Goal: Find contact information: Find contact information

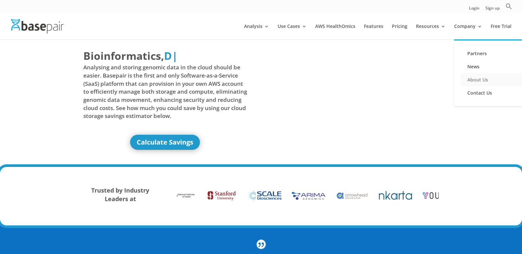
click at [481, 76] on link "About Us" at bounding box center [493, 79] width 66 height 13
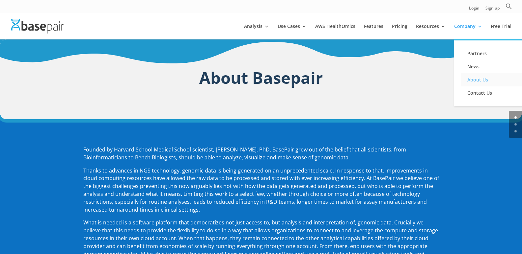
click at [477, 79] on link "About Us" at bounding box center [493, 79] width 66 height 13
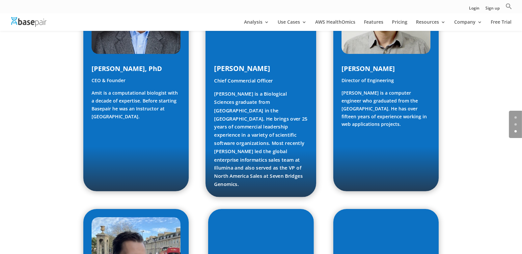
scroll to position [313, 0]
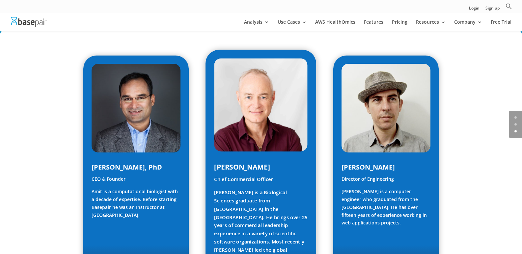
click at [218, 167] on span "[PERSON_NAME]" at bounding box center [242, 167] width 56 height 9
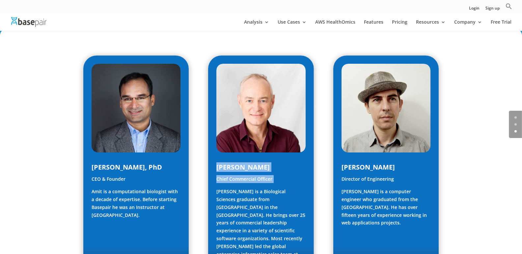
drag, startPoint x: 218, startPoint y: 167, endPoint x: 130, endPoint y: 35, distance: 159.1
click at [281, 182] on div "Simon Valentine Chief Commercial Officer Simon is a Biological Sciences graduat…" at bounding box center [260, 222] width 89 height 119
copy div "Simon Valentine Chief Commercial Officer"
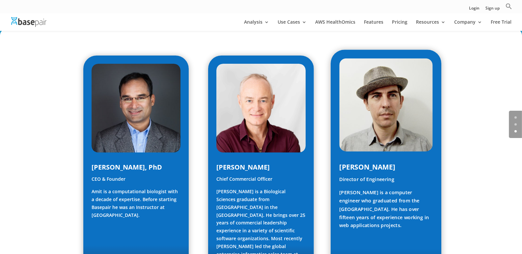
click at [342, 167] on span "[PERSON_NAME]" at bounding box center [367, 167] width 56 height 9
drag, startPoint x: 342, startPoint y: 167, endPoint x: 384, endPoint y: 179, distance: 43.9
click at [384, 179] on div "Blas Vicco Director of Engineering Blas is a computer engineer who graduated fr…" at bounding box center [385, 196] width 93 height 68
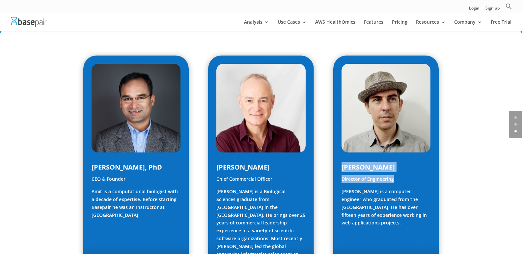
copy div "Blas Vicco Director of Engineering"
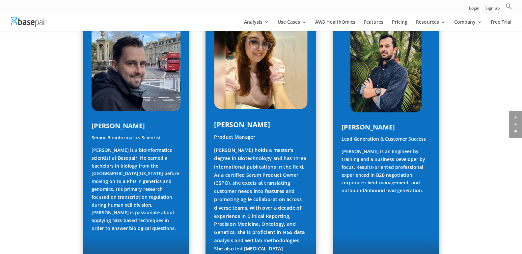
scroll to position [609, 0]
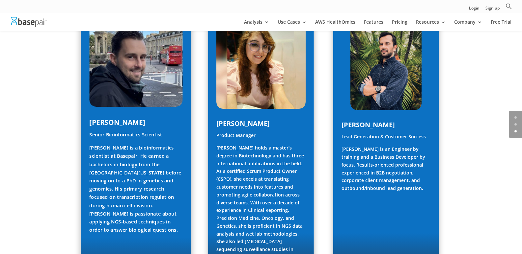
click at [91, 118] on span "[PERSON_NAME]" at bounding box center [117, 122] width 56 height 9
drag, startPoint x: 91, startPoint y: 97, endPoint x: 168, endPoint y: 100, distance: 77.7
click at [175, 117] on div "Luke Wojenski Senior Bioinformatics Scientist Luke is a bioinformatics scientis…" at bounding box center [135, 175] width 93 height 117
copy div "Luke Wojenski Senior Bioinformatics Scientist"
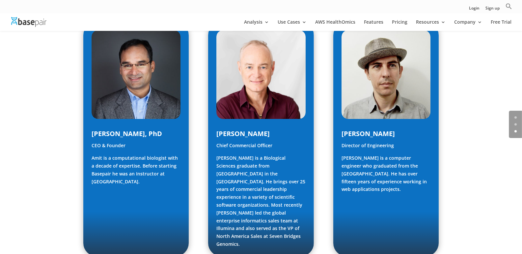
scroll to position [346, 0]
